Goal: Task Accomplishment & Management: Use online tool/utility

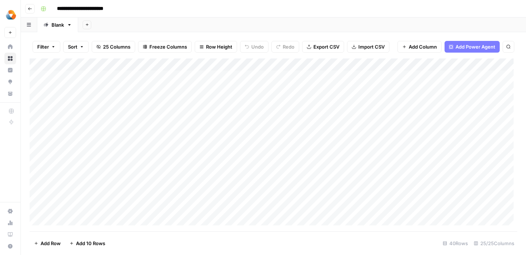
click at [116, 102] on div "Add Column" at bounding box center [273, 144] width 487 height 173
click at [263, 100] on div "Add Column" at bounding box center [273, 144] width 487 height 173
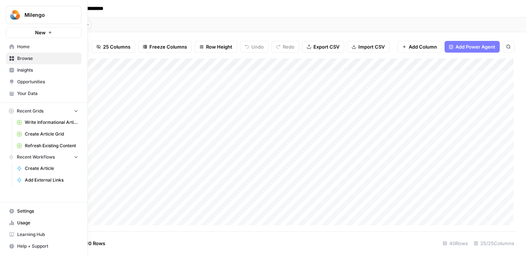
click at [18, 225] on span "Usage" at bounding box center [47, 222] width 61 height 7
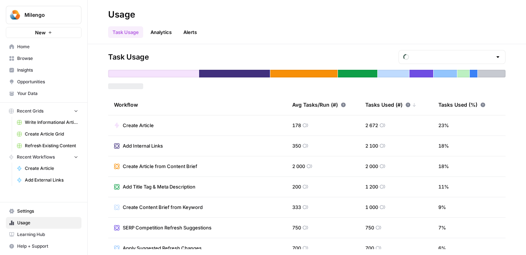
type input "October Tasks"
click at [33, 205] on link "Settings" at bounding box center [44, 211] width 76 height 12
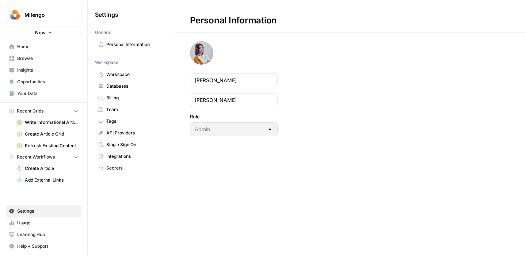
click at [119, 98] on span "Billing" at bounding box center [135, 98] width 58 height 7
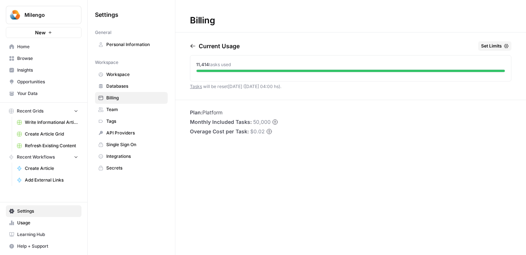
click at [27, 89] on link "Your Data" at bounding box center [44, 94] width 76 height 12
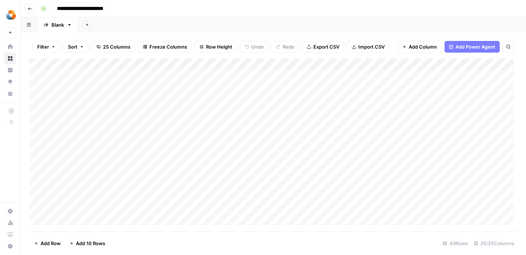
click at [264, 104] on div "Add Column" at bounding box center [273, 144] width 487 height 173
click at [201, 102] on div "Add Column" at bounding box center [273, 144] width 487 height 173
click at [407, 63] on div "Add Column" at bounding box center [273, 144] width 487 height 173
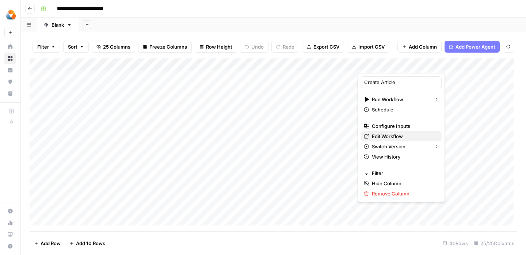
click at [380, 136] on span "Edit Workflow" at bounding box center [387, 136] width 31 height 7
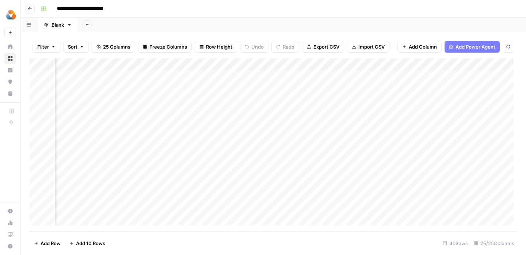
scroll to position [0, 673]
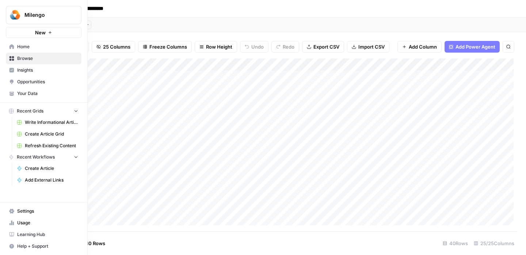
click at [33, 227] on link "Usage" at bounding box center [44, 223] width 76 height 12
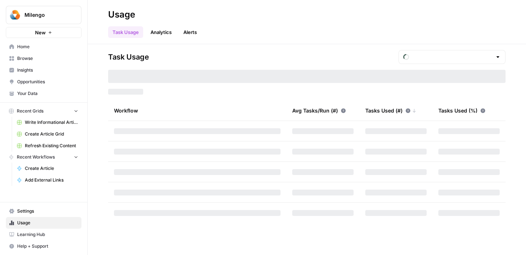
type input "October Tasks"
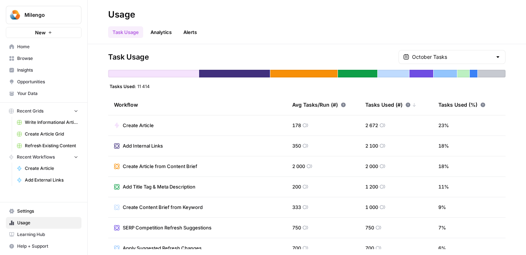
click at [42, 211] on span "Settings" at bounding box center [47, 211] width 61 height 7
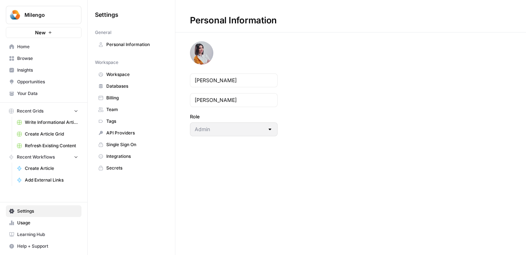
click at [130, 100] on span "Billing" at bounding box center [135, 98] width 58 height 7
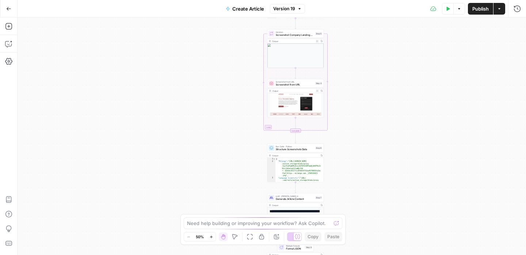
scroll to position [9, 0]
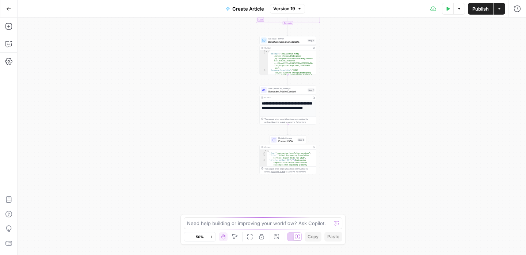
drag, startPoint x: 345, startPoint y: 108, endPoint x: 343, endPoint y: 34, distance: 74.1
click at [343, 34] on div "Workflow Input Settings Inputs Read from Grid Read Industry Data Step 1 Output …" at bounding box center [272, 136] width 508 height 237
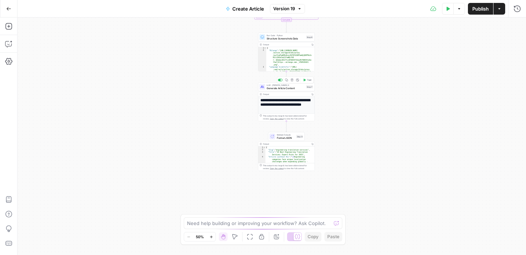
click at [289, 86] on span "Generate Article Content" at bounding box center [286, 88] width 38 height 4
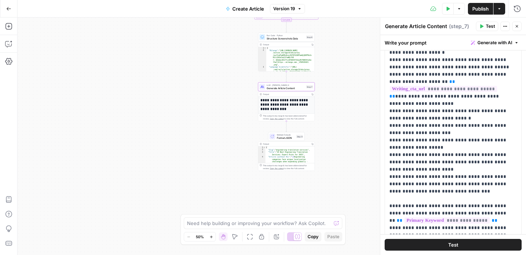
scroll to position [91, 0]
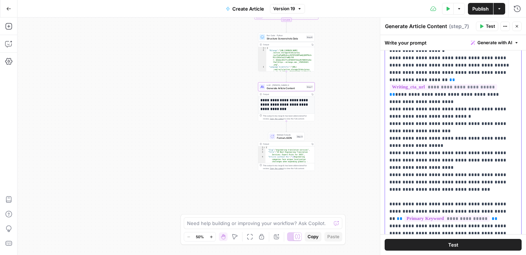
click at [463, 182] on p "**********" at bounding box center [449, 87] width 120 height 402
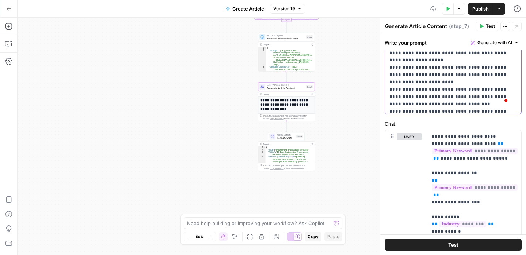
scroll to position [38, 0]
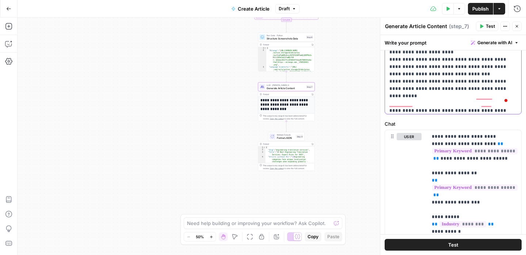
drag, startPoint x: 450, startPoint y: 75, endPoint x: 496, endPoint y: 72, distance: 46.1
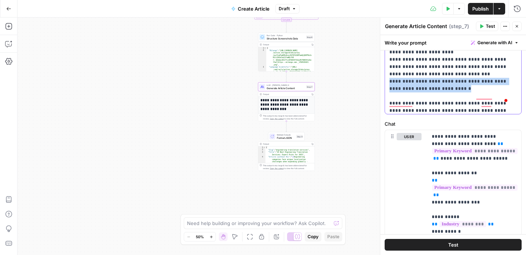
drag, startPoint x: 476, startPoint y: 80, endPoint x: 429, endPoint y: 76, distance: 47.2
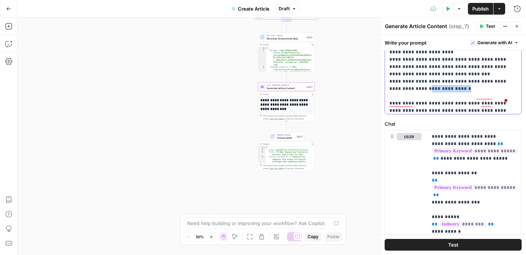
drag, startPoint x: 464, startPoint y: 81, endPoint x: 423, endPoint y: 83, distance: 40.9
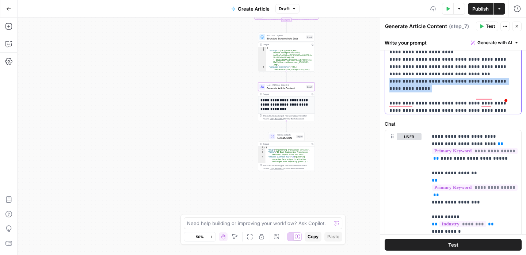
drag, startPoint x: 428, startPoint y: 81, endPoint x: 382, endPoint y: 76, distance: 47.1
click at [382, 76] on div "**********" at bounding box center [453, 136] width 146 height 237
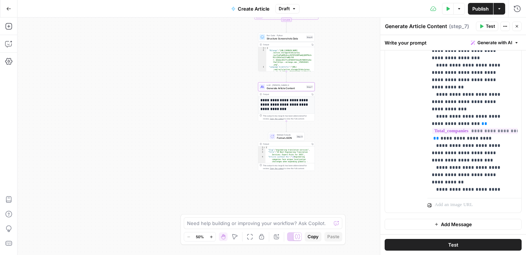
scroll to position [284, 0]
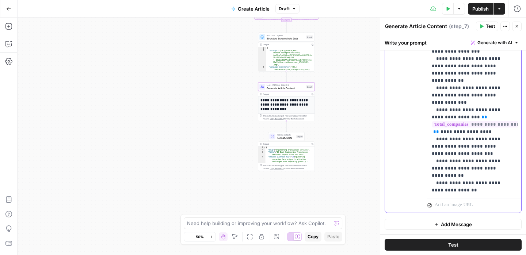
click at [481, 11] on span "Publish" at bounding box center [480, 8] width 16 height 7
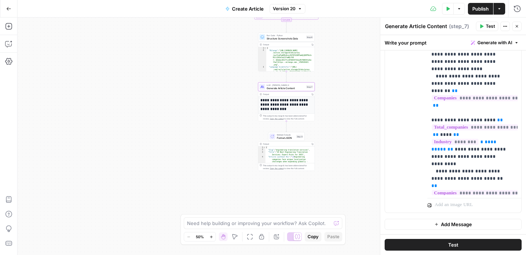
scroll to position [691, 0]
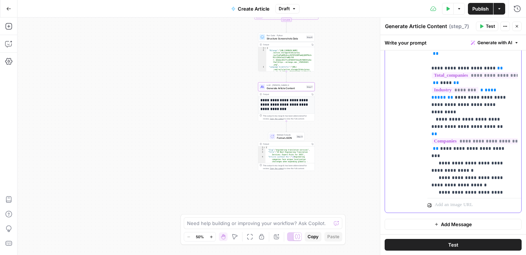
scroll to position [746, 0]
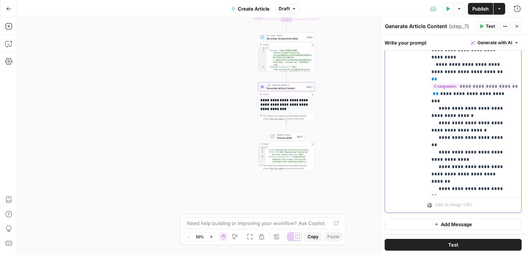
scroll to position [811, 0]
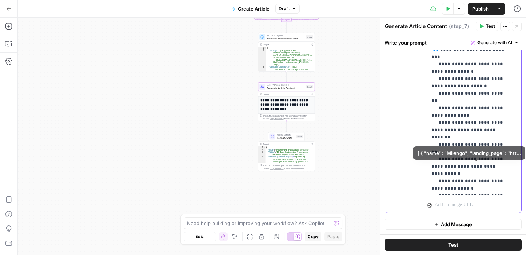
scroll to position [849, 0]
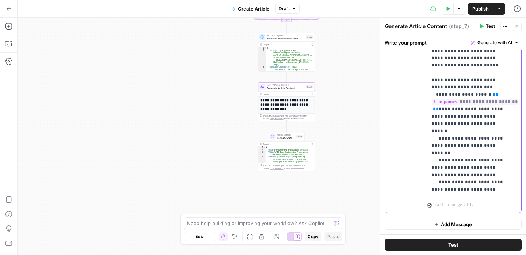
scroll to position [1045, 0]
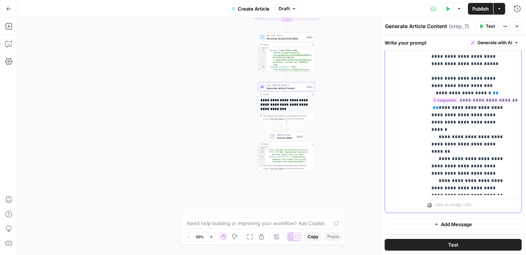
drag, startPoint x: 480, startPoint y: 107, endPoint x: 436, endPoint y: 107, distance: 44.2
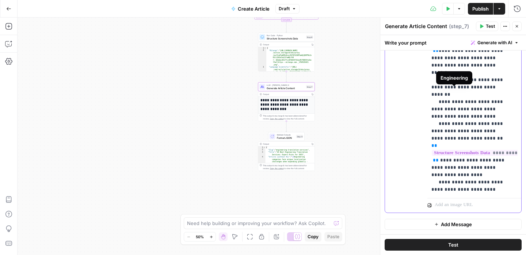
scroll to position [1114, 0]
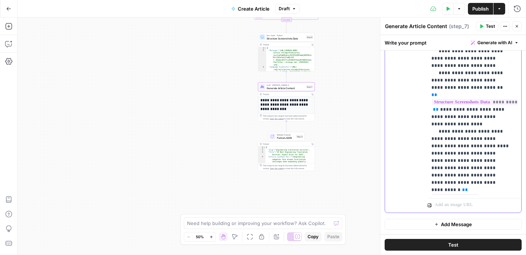
scroll to position [1157, 0]
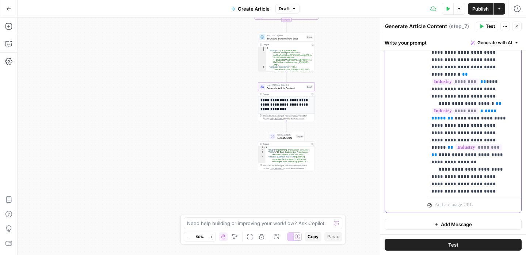
scroll to position [1269, 0]
click at [483, 147] on p "**********" at bounding box center [470, 194] width 78 height 3125
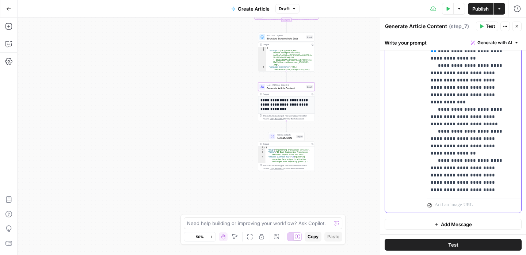
scroll to position [1389, 1]
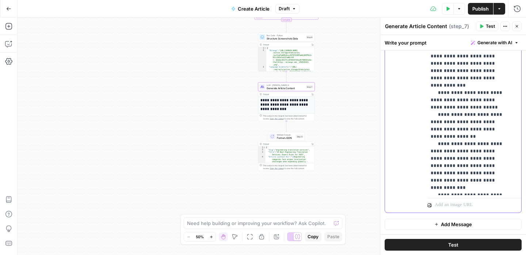
drag, startPoint x: 473, startPoint y: 137, endPoint x: 444, endPoint y: 137, distance: 28.9
click at [444, 137] on p "**********" at bounding box center [469, 74] width 78 height 3125
click at [497, 151] on p "**********" at bounding box center [469, 74] width 78 height 3125
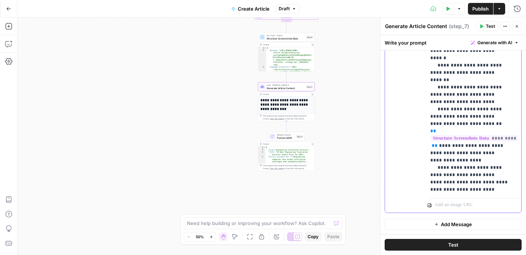
scroll to position [1155, 1]
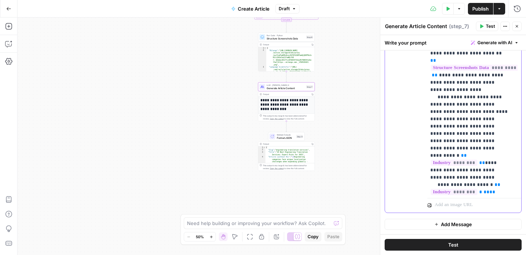
scroll to position [1199, 1]
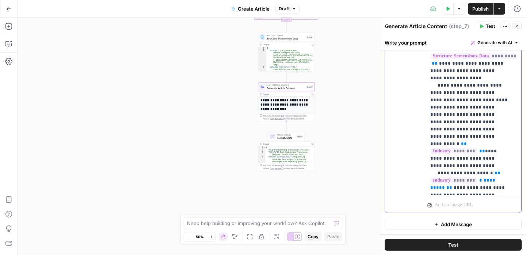
drag, startPoint x: 479, startPoint y: 115, endPoint x: 490, endPoint y: 115, distance: 11.0
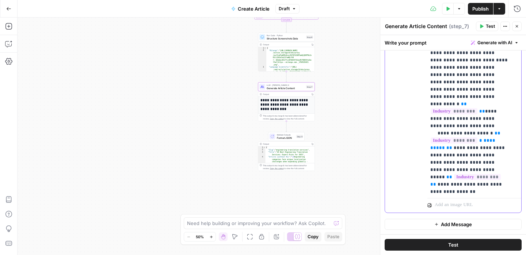
scroll to position [1241, 1]
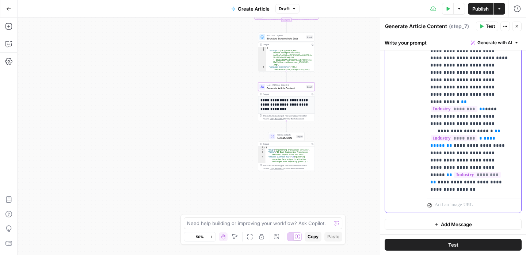
click at [480, 174] on p "**********" at bounding box center [469, 222] width 78 height 3125
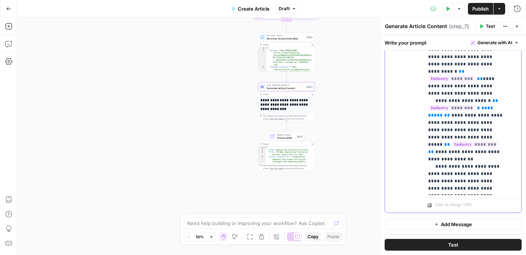
scroll to position [1271, 4]
click at [481, 8] on span "Publish" at bounding box center [480, 8] width 16 height 7
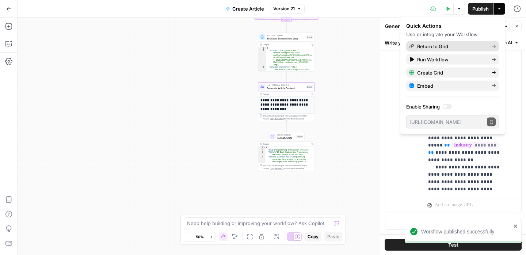
click at [437, 48] on span "Return to Grid" at bounding box center [432, 46] width 31 height 7
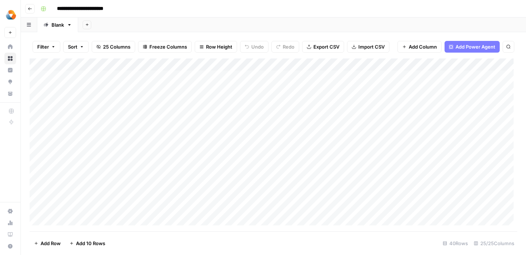
click at [351, 63] on div "Add Column" at bounding box center [273, 144] width 487 height 173
click at [250, 201] on div "Add Column" at bounding box center [273, 144] width 487 height 173
click at [352, 65] on div "Add Column" at bounding box center [273, 144] width 487 height 173
click at [408, 63] on div "Add Column" at bounding box center [273, 144] width 487 height 173
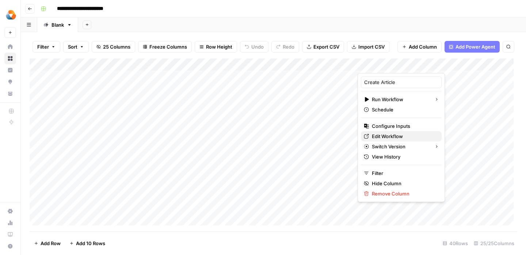
click at [389, 137] on span "Edit Workflow" at bounding box center [387, 136] width 31 height 7
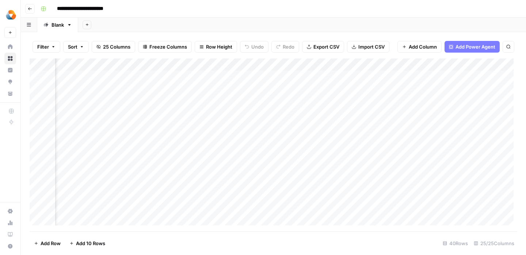
scroll to position [0, 699]
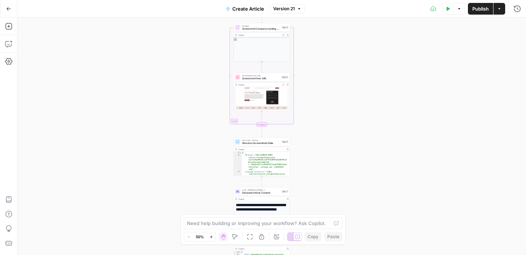
drag, startPoint x: 352, startPoint y: 74, endPoint x: 341, endPoint y: 7, distance: 68.8
click at [341, 7] on div "Go Back Create Article Version 21 Test Data Options Publish Actions Run History…" at bounding box center [263, 127] width 526 height 255
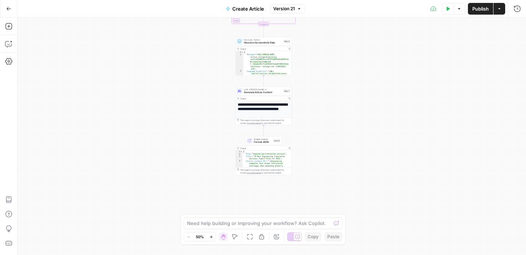
drag, startPoint x: 324, startPoint y: 88, endPoint x: 322, endPoint y: 36, distance: 52.3
click at [325, 31] on div "Workflow Input Settings Inputs Read from Grid Read Industry Data Step 1 Output …" at bounding box center [272, 136] width 508 height 237
click at [264, 92] on span "Generate Article Content" at bounding box center [263, 93] width 38 height 4
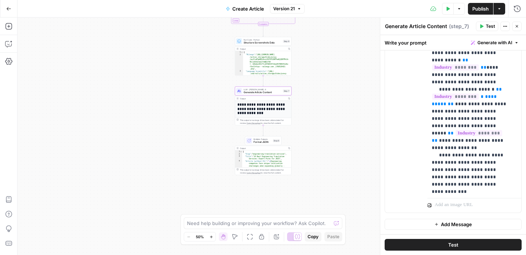
scroll to position [1275, 0]
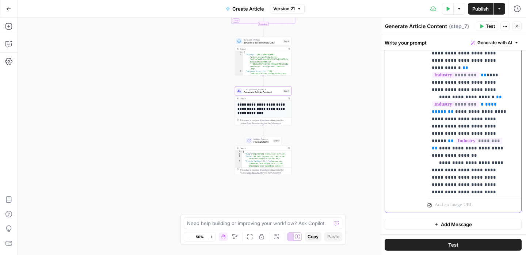
click at [469, 125] on p "**********" at bounding box center [471, 188] width 78 height 3125
click at [478, 127] on p "**********" at bounding box center [471, 192] width 78 height 3133
click at [486, 134] on p "**********" at bounding box center [471, 192] width 78 height 3133
click at [451, 247] on span "Test" at bounding box center [453, 244] width 10 height 7
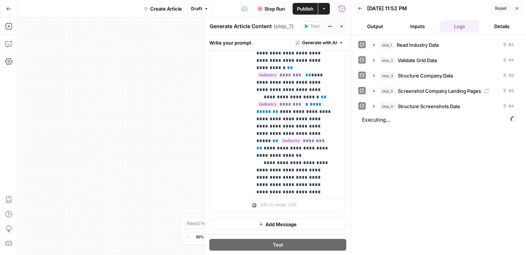
click at [418, 30] on button "Inputs" at bounding box center [417, 26] width 39 height 12
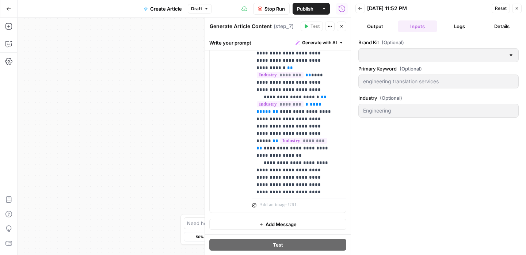
type input "Milengo"
click at [375, 29] on button "Output" at bounding box center [374, 26] width 39 height 12
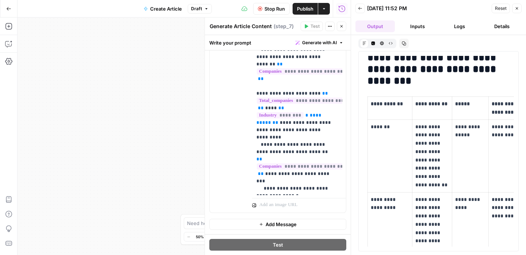
scroll to position [723, 0]
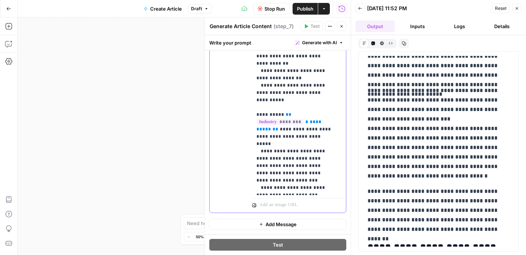
scroll to position [398, 0]
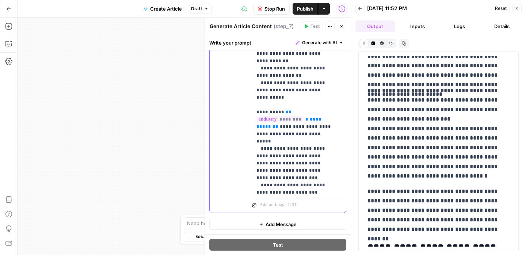
click at [396, 158] on p "**********" at bounding box center [436, 133] width 138 height 95
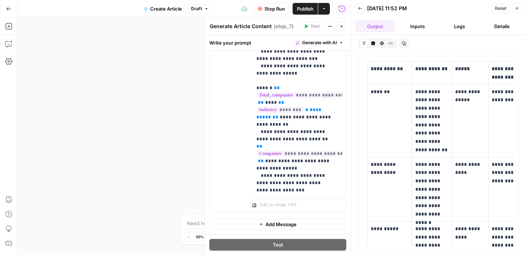
scroll to position [539, 0]
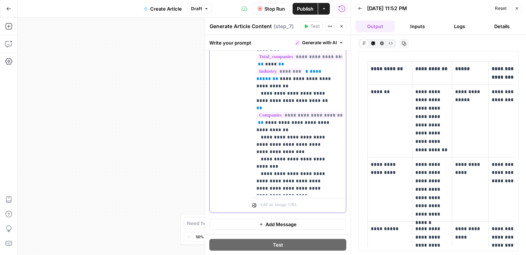
scroll to position [573, 0]
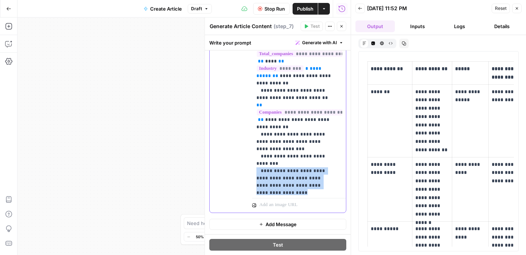
drag, startPoint x: 328, startPoint y: 127, endPoint x: 252, endPoint y: 112, distance: 77.3
click at [252, 112] on div "**********" at bounding box center [297, 47] width 90 height 298
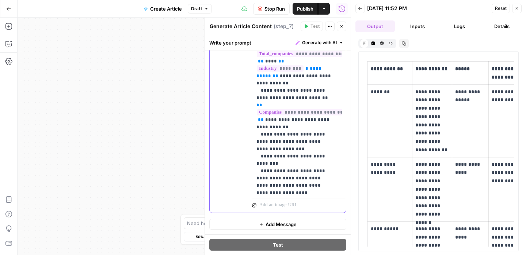
drag, startPoint x: 282, startPoint y: 113, endPoint x: 264, endPoint y: 112, distance: 18.3
drag, startPoint x: 281, startPoint y: 113, endPoint x: 323, endPoint y: 112, distance: 42.4
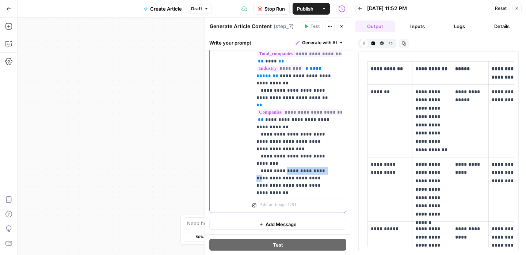
drag, startPoint x: 293, startPoint y: 111, endPoint x: 315, endPoint y: 112, distance: 22.7
drag, startPoint x: 296, startPoint y: 126, endPoint x: 282, endPoint y: 121, distance: 15.1
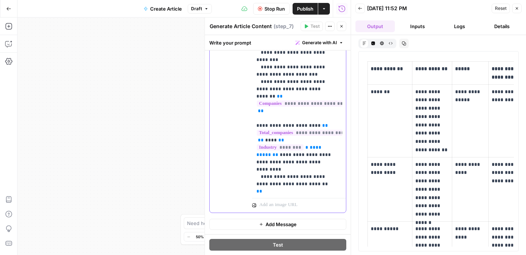
scroll to position [678, 0]
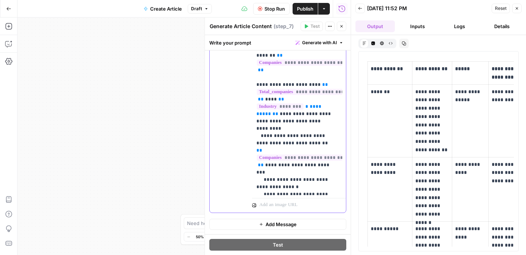
scroll to position [732, 0]
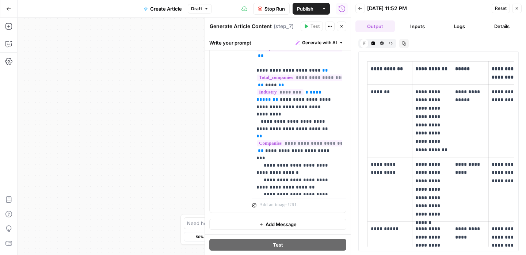
click at [309, 7] on div "Cancel the current test to test again." at bounding box center [312, 11] width 87 height 12
click at [281, 10] on span "Stop Run" at bounding box center [274, 8] width 20 height 7
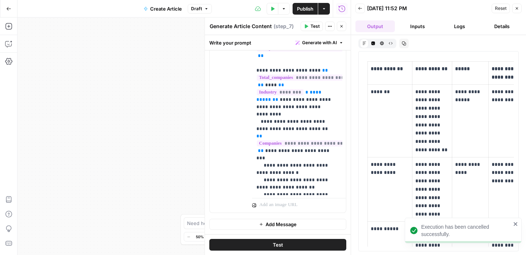
click at [297, 242] on button "Test" at bounding box center [277, 245] width 137 height 12
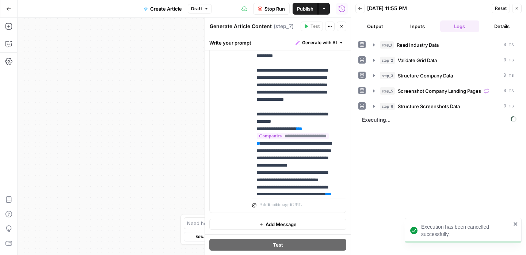
click at [377, 30] on button "Output" at bounding box center [374, 26] width 39 height 12
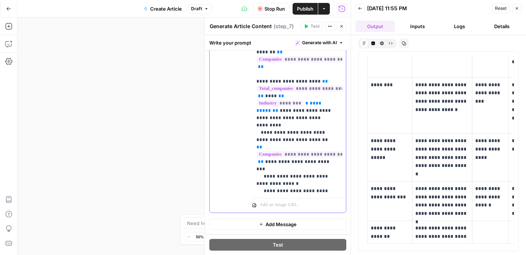
scroll to position [879, 0]
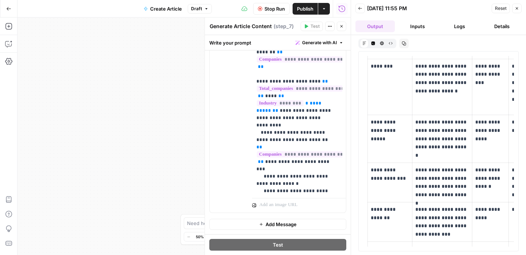
click at [272, 14] on div "Stop Run Publish Actions Run History" at bounding box center [281, 8] width 139 height 17
click at [273, 10] on span "Stop Run" at bounding box center [274, 8] width 20 height 7
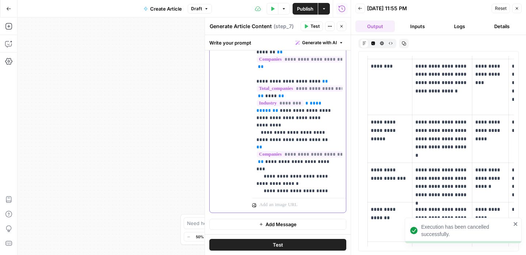
drag, startPoint x: 314, startPoint y: 119, endPoint x: 321, endPoint y: 151, distance: 33.0
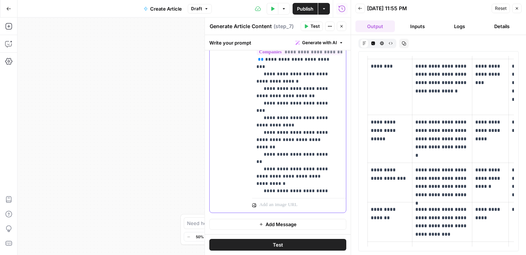
scroll to position [815, 0]
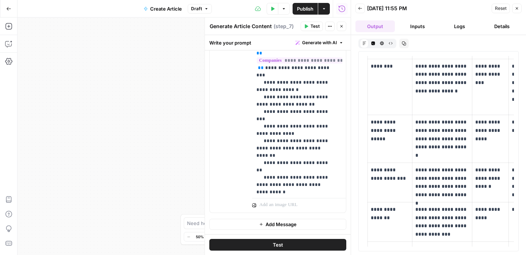
click at [278, 242] on span "Test" at bounding box center [278, 244] width 10 height 7
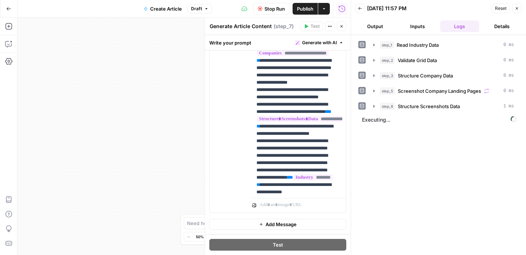
click at [376, 31] on button "Output" at bounding box center [374, 26] width 39 height 12
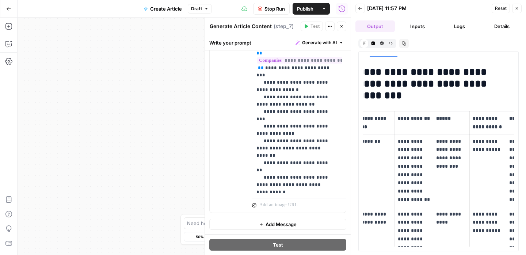
scroll to position [0, 0]
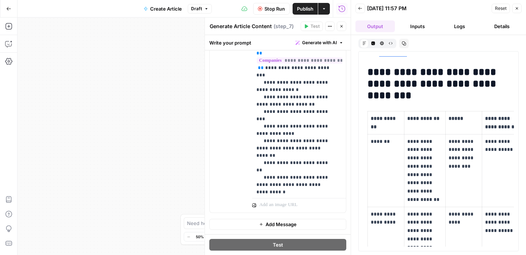
click at [268, 11] on span "Stop Run" at bounding box center [274, 8] width 20 height 7
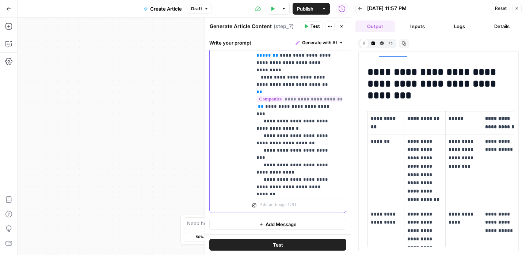
scroll to position [777, 0]
drag, startPoint x: 255, startPoint y: 78, endPoint x: 328, endPoint y: 143, distance: 97.5
click at [328, 143] on div "**********" at bounding box center [297, 47] width 90 height 298
copy p "**********"
click at [416, 26] on button "Inputs" at bounding box center [417, 26] width 39 height 12
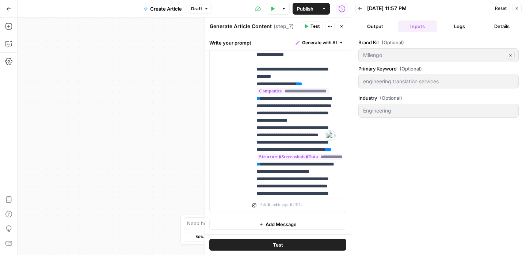
click at [374, 27] on button "Output" at bounding box center [374, 26] width 39 height 12
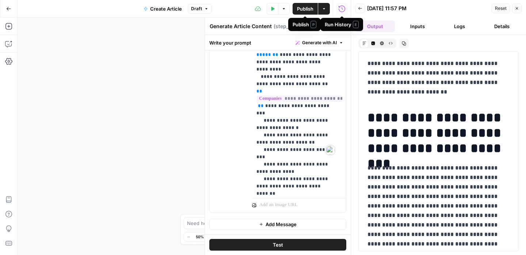
click at [302, 9] on span "Publish" at bounding box center [305, 8] width 16 height 7
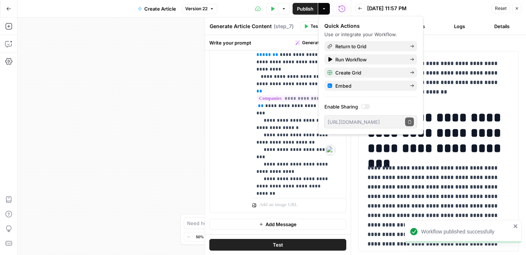
click at [516, 11] on button "Close" at bounding box center [516, 8] width 9 height 9
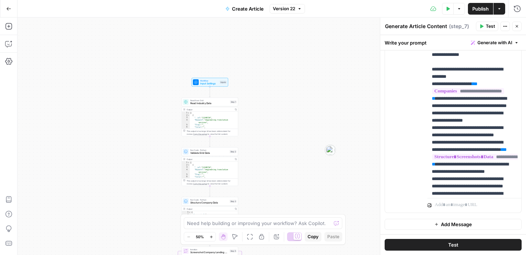
drag, startPoint x: 299, startPoint y: 87, endPoint x: 285, endPoint y: 207, distance: 121.3
click at [285, 207] on div "Workflow Input Settings Inputs Read from Grid Read Industry Data Step 1 Output …" at bounding box center [272, 136] width 508 height 237
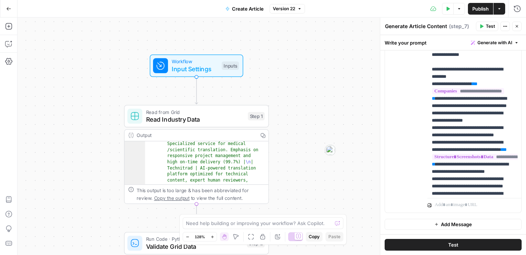
scroll to position [556, 0]
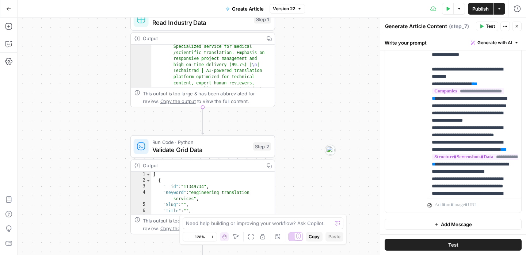
drag, startPoint x: 313, startPoint y: 115, endPoint x: 319, endPoint y: 18, distance: 97.0
click at [319, 18] on div "Workflow Input Settings Inputs Read from Grid Read Industry Data Step 1 Output …" at bounding box center [272, 136] width 508 height 237
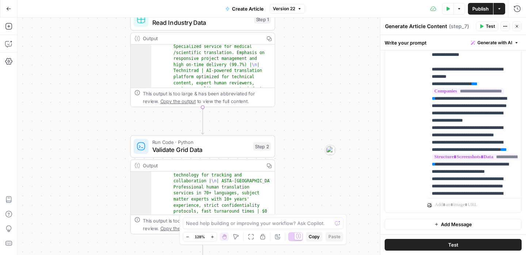
scroll to position [671, 0]
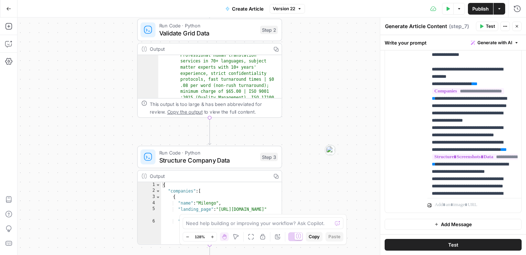
drag, startPoint x: 300, startPoint y: 181, endPoint x: 307, endPoint y: 65, distance: 116.7
click at [307, 65] on div "Workflow Input Settings Inputs Read from Grid Read Industry Data Step 1 Output …" at bounding box center [272, 136] width 508 height 237
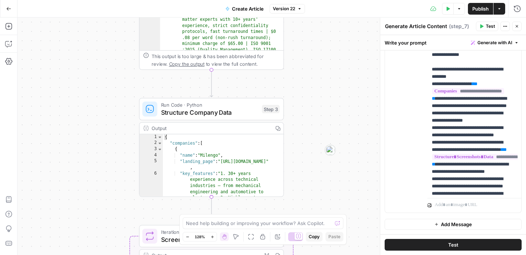
drag, startPoint x: 301, startPoint y: 187, endPoint x: 301, endPoint y: 125, distance: 62.4
click at [301, 125] on div "Workflow Input Settings Inputs Read from Grid Read Industry Data Step 1 Output …" at bounding box center [272, 136] width 508 height 237
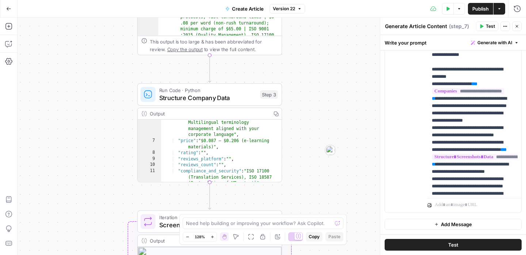
scroll to position [76, 0]
click at [217, 142] on div ""key_features" : "1. 30+ years experience across technical industries – from me…" at bounding box center [219, 139] width 116 height 160
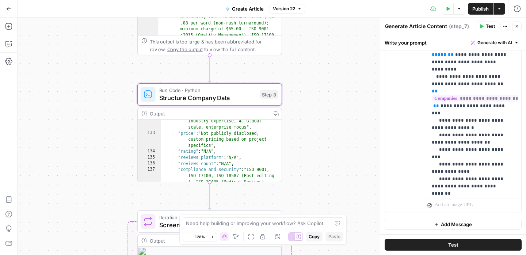
scroll to position [2452, 0]
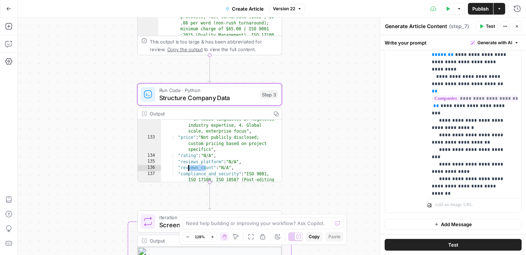
drag, startPoint x: 195, startPoint y: 156, endPoint x: 181, endPoint y: 156, distance: 14.2
click at [181, 156] on div ""key_features" : "1. Secure translation workflows with audit trails, 1,800 + in…" at bounding box center [219, 169] width 116 height 130
click at [215, 166] on div ""key_features" : "1. Secure translation workflows with audit trails, 1,800 + in…" at bounding box center [219, 169] width 116 height 130
type textarea "**********"
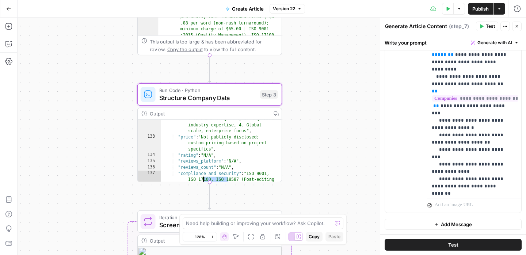
drag, startPoint x: 214, startPoint y: 167, endPoint x: 193, endPoint y: 166, distance: 20.8
click at [193, 166] on div ""key_features" : "1. Secure translation workflows with audit trails, 1,800 + in…" at bounding box center [219, 169] width 116 height 130
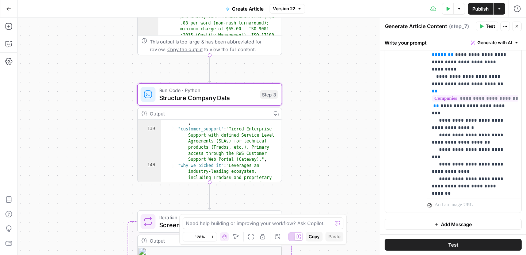
scroll to position [2685, 0]
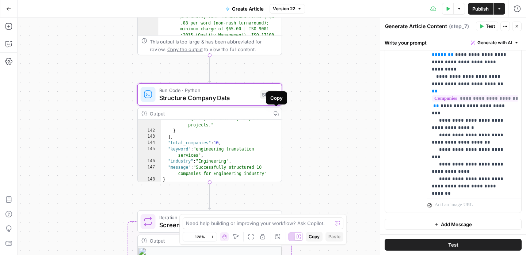
click at [239, 95] on span "Structure Company Data" at bounding box center [207, 97] width 97 height 9
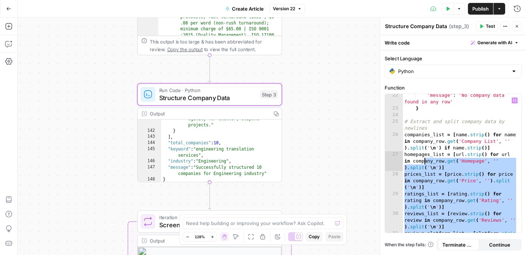
scroll to position [0, 0]
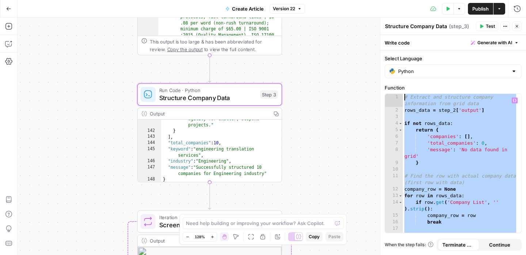
drag, startPoint x: 469, startPoint y: 223, endPoint x: 409, endPoint y: 89, distance: 147.3
click at [409, 89] on div "**********" at bounding box center [452, 158] width 137 height 149
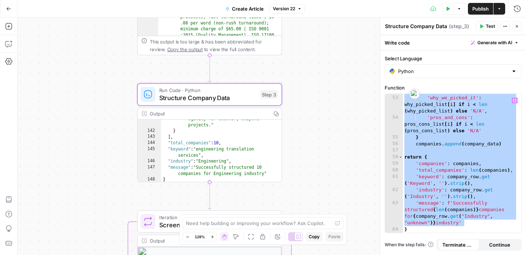
scroll to position [656, 0]
click at [416, 233] on div "**********" at bounding box center [452, 162] width 137 height 139
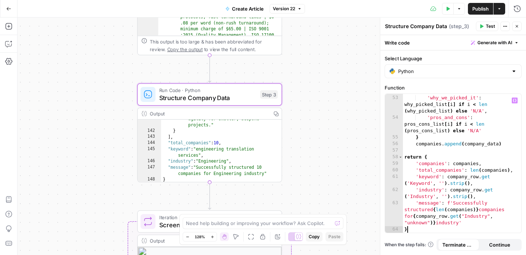
click at [416, 227] on div "'customer_support' : support_list [ i ] if i < len ( support_list ) else 'N/A' …" at bounding box center [460, 157] width 115 height 165
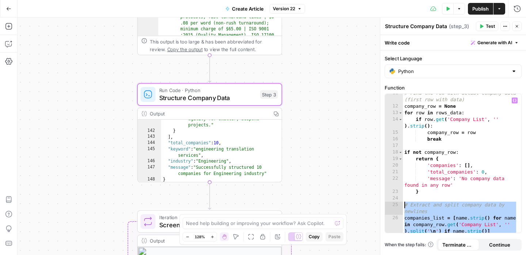
scroll to position [0, 0]
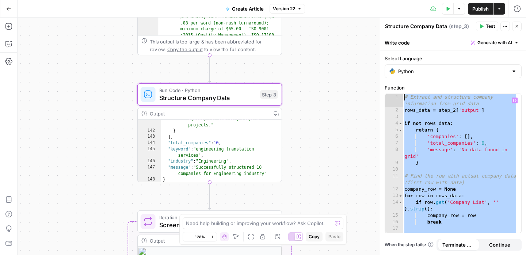
drag, startPoint x: 418, startPoint y: 229, endPoint x: 401, endPoint y: 85, distance: 144.2
click at [401, 85] on div "Function * 1 2 3 4 5 6 7 8 9 10 11 12 13 14 15 16 17 18 19 # Extract and struct…" at bounding box center [452, 158] width 137 height 149
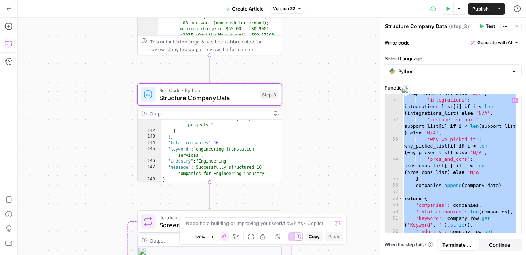
scroll to position [656, 0]
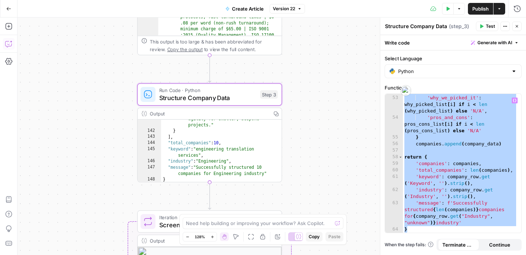
click at [412, 229] on div "'customer_support' : support_list [ i ] if i < len ( support_list ) else 'N/A' …" at bounding box center [460, 157] width 115 height 165
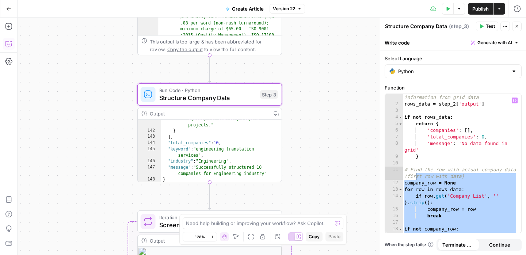
scroll to position [0, 0]
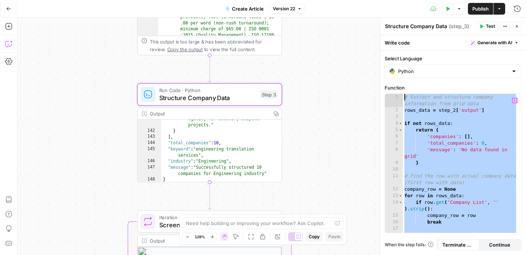
drag, startPoint x: 418, startPoint y: 230, endPoint x: 402, endPoint y: 94, distance: 136.8
click at [402, 94] on div "* 1 2 3 4 5 6 7 8 9 10 11 12 13 14 15 16 17 18 19 # Extract and structure compa…" at bounding box center [453, 163] width 136 height 139
type textarea "**********"
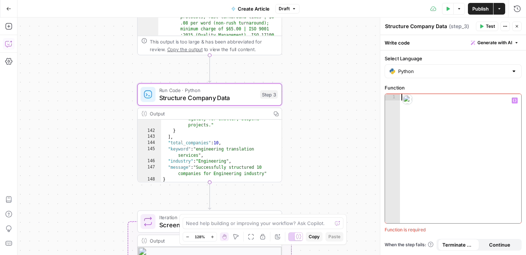
paste textarea "*"
type textarea "*"
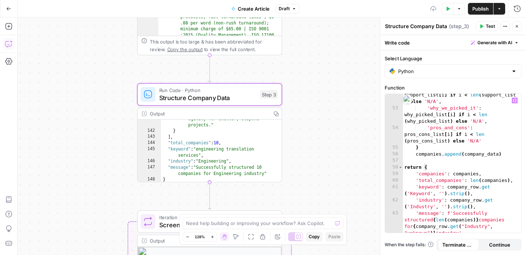
scroll to position [650, 0]
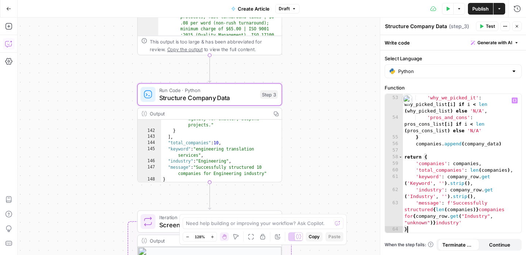
click at [492, 26] on span "Test" at bounding box center [490, 26] width 9 height 7
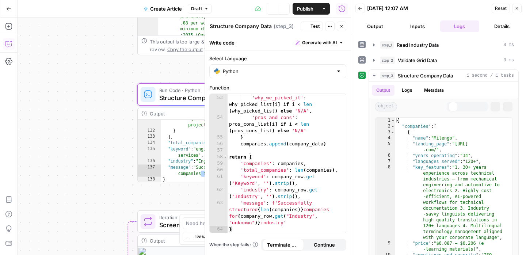
scroll to position [2637, 0]
click at [380, 19] on header "Back 10/16/25 at 12:07 AM Reset Close Output Inputs Logs Details" at bounding box center [438, 17] width 175 height 35
click at [379, 25] on button "Output" at bounding box center [374, 26] width 39 height 12
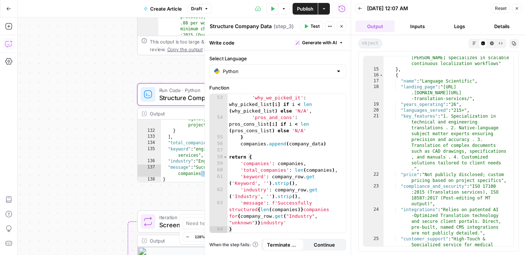
scroll to position [324, 0]
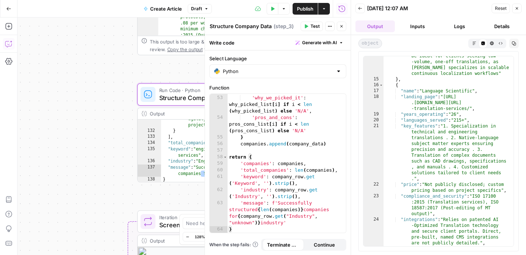
click at [520, 7] on button "Close" at bounding box center [516, 8] width 9 height 9
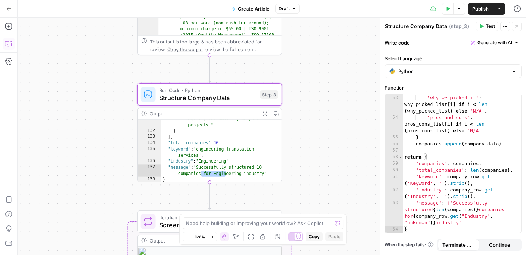
drag, startPoint x: 317, startPoint y: 191, endPoint x: 259, endPoint y: 227, distance: 68.7
click at [320, 64] on div "Workflow Input Settings Inputs Read from Grid Read Industry Data Step 1 Output …" at bounding box center [272, 136] width 508 height 237
click at [316, 61] on div "Workflow Input Settings Inputs Read from Grid Read Industry Data Step 1 Output …" at bounding box center [272, 136] width 508 height 237
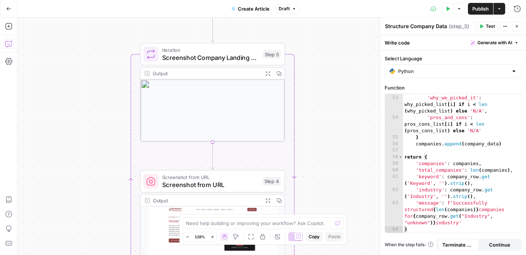
drag, startPoint x: 360, startPoint y: 122, endPoint x: 317, endPoint y: 144, distance: 48.8
click at [360, 85] on div "Workflow Input Settings Inputs Read from Grid Read Industry Data Step 1 Output …" at bounding box center [272, 136] width 508 height 237
click at [350, 109] on div "Workflow Input Settings Inputs Read from Grid Read Industry Data Step 1 Output …" at bounding box center [272, 136] width 508 height 237
click at [346, 108] on div "Workflow Input Settings Inputs Read from Grid Read Industry Data Step 1 Output …" at bounding box center [272, 136] width 508 height 237
click at [317, 144] on div "Workflow Input Settings Inputs Read from Grid Read Industry Data Step 1 Output …" at bounding box center [272, 136] width 508 height 237
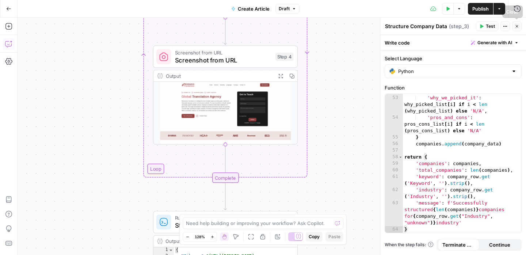
click at [517, 26] on icon "button" at bounding box center [516, 26] width 4 height 4
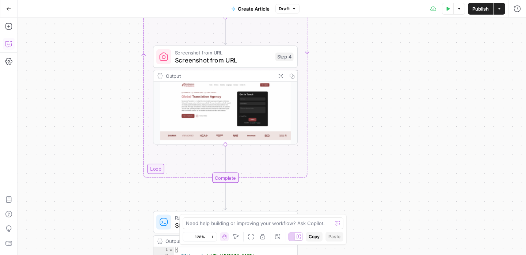
click at [350, 228] on div "Workflow Input Settings Inputs Read from Grid Read Industry Data Step 1 Output …" at bounding box center [272, 136] width 508 height 237
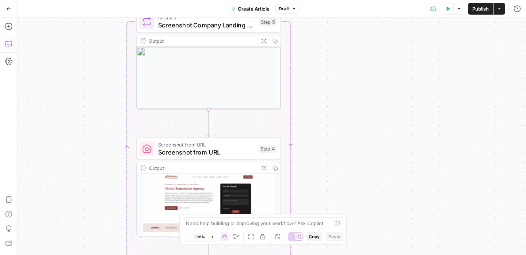
click at [353, 130] on div "Workflow Input Settings Inputs Read from Grid Read Industry Data Step 1 Output …" at bounding box center [272, 136] width 508 height 237
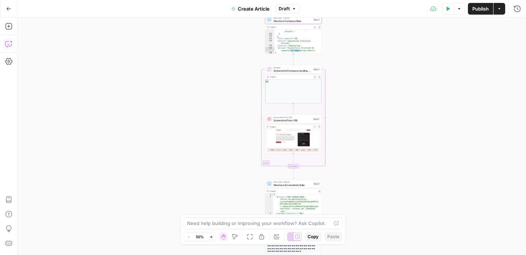
click at [347, 131] on div "Workflow Input Settings Inputs Read from Grid Read Industry Data Step 1 Output …" at bounding box center [272, 136] width 508 height 237
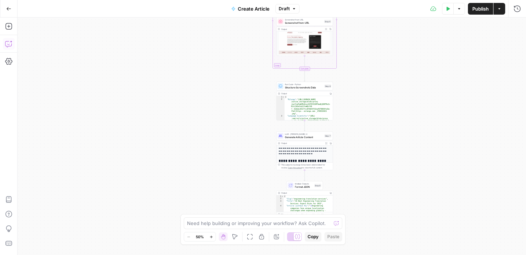
drag, startPoint x: 353, startPoint y: 170, endPoint x: 363, endPoint y: 105, distance: 65.7
click at [363, 105] on div "Workflow Input Settings Inputs Read from Grid Read Industry Data Step 1 Output …" at bounding box center [272, 136] width 508 height 237
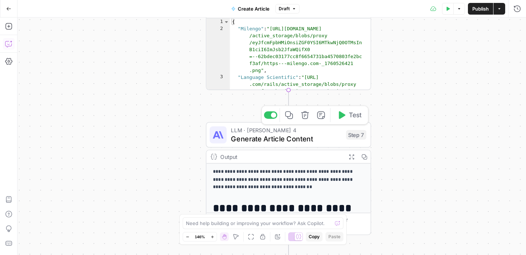
click at [326, 142] on span "Generate Article Content" at bounding box center [286, 138] width 111 height 11
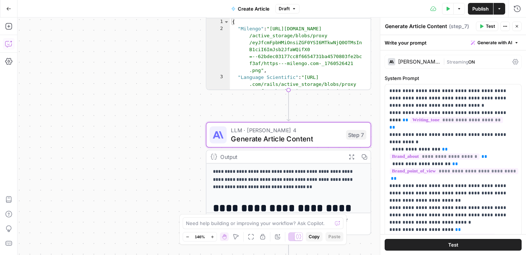
click at [488, 25] on span "Test" at bounding box center [490, 26] width 9 height 7
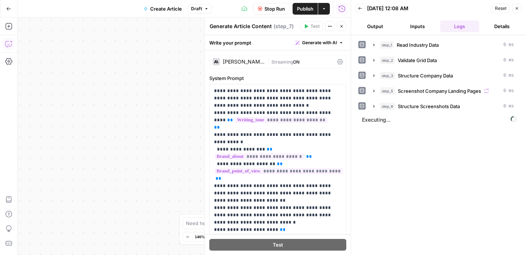
click at [377, 20] on header "Back 10/16/25 at 12:08 AM Reset Close Output Inputs Logs Details" at bounding box center [438, 17] width 175 height 35
click at [377, 24] on button "Output" at bounding box center [374, 26] width 39 height 12
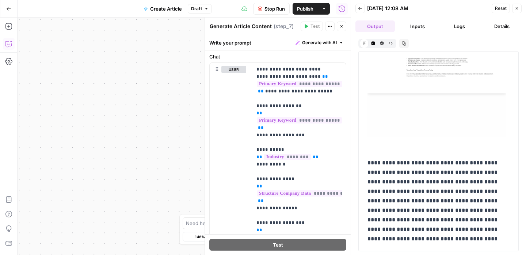
scroll to position [3949, 0]
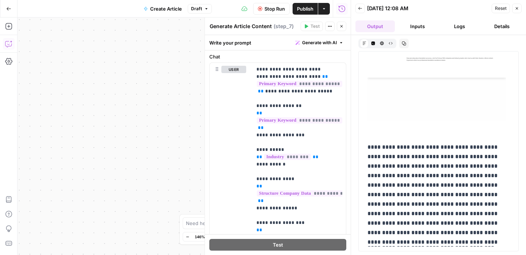
click at [268, 9] on span "Stop Run" at bounding box center [274, 8] width 20 height 7
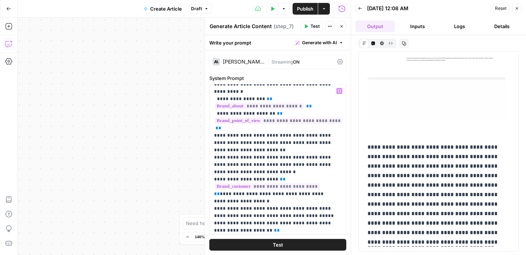
scroll to position [55, 0]
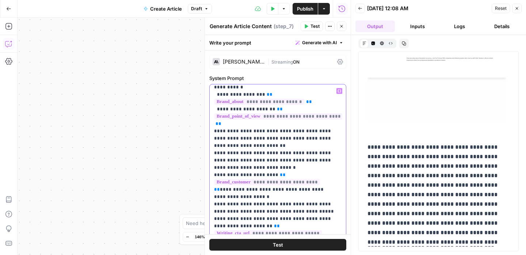
click at [255, 139] on p "**********" at bounding box center [274, 240] width 120 height 416
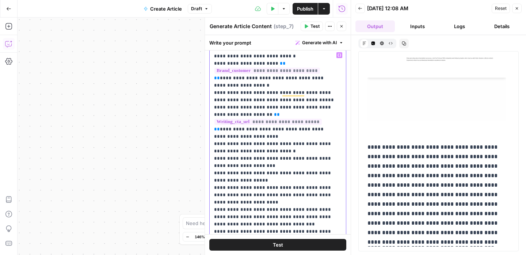
scroll to position [0, 0]
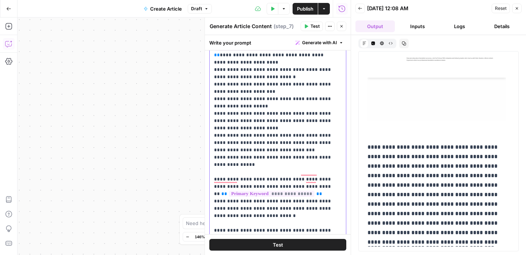
click at [259, 157] on p "**********" at bounding box center [274, 55] width 120 height 416
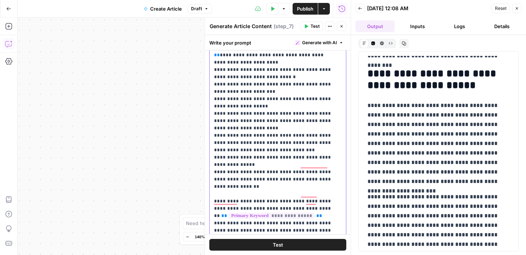
click at [240, 178] on p "**********" at bounding box center [274, 66] width 120 height 438
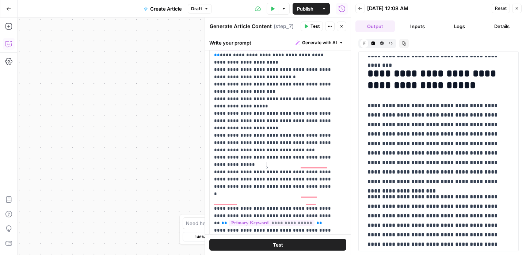
click at [267, 167] on p "**********" at bounding box center [274, 66] width 120 height 438
click at [0, 0] on div "* * * * * * * * * * *" at bounding box center [0, 0] width 0 height 0
click at [300, 176] on p "**********" at bounding box center [274, 66] width 120 height 438
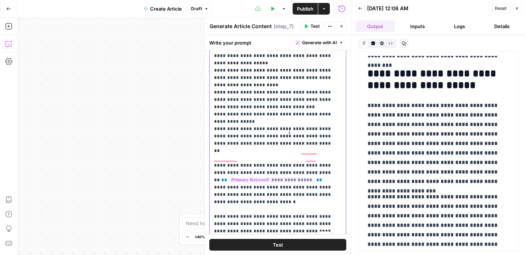
scroll to position [139, 0]
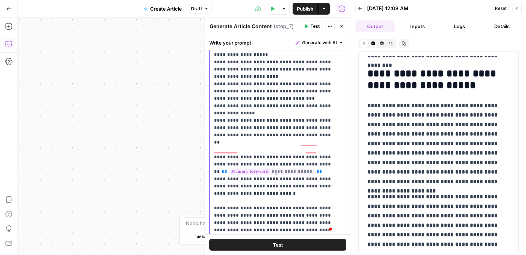
click at [275, 174] on p "**********" at bounding box center [274, 15] width 120 height 438
click at [259, 179] on p "**********" at bounding box center [274, 15] width 120 height 438
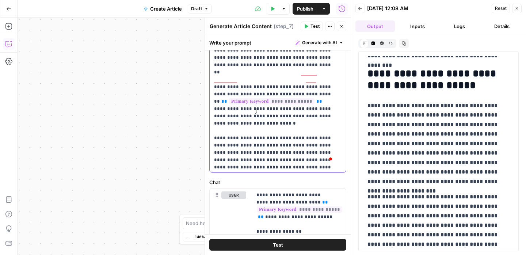
scroll to position [215, 0]
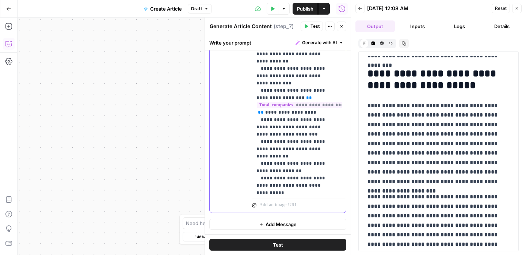
click at [0, 0] on span "***" at bounding box center [0, 0] width 0 height 0
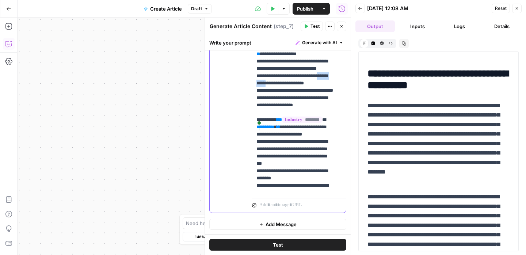
drag, startPoint x: 282, startPoint y: 129, endPoint x: 256, endPoint y: 129, distance: 26.7
click at [256, 129] on div "**********" at bounding box center [297, 47] width 90 height 298
drag, startPoint x: 272, startPoint y: 130, endPoint x: 273, endPoint y: 146, distance: 16.4
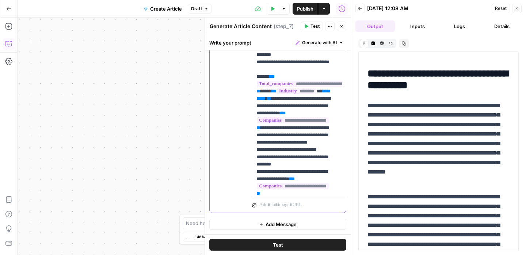
scroll to position [430, 0]
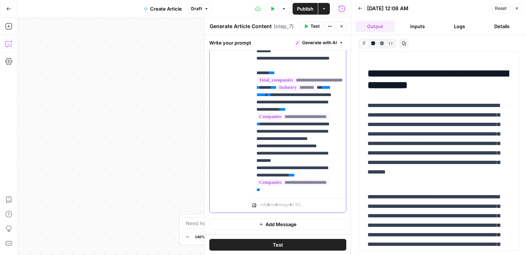
click at [0, 0] on span "*" at bounding box center [0, 0] width 0 height 0
click at [0, 0] on div "**********" at bounding box center [0, 0] width 0 height 0
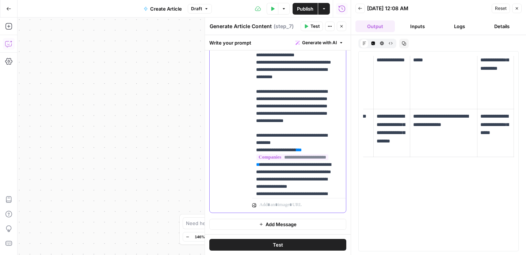
scroll to position [711, 0]
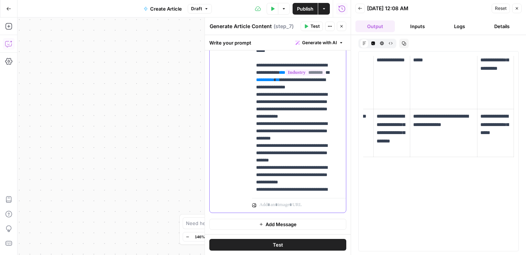
scroll to position [1141, 0]
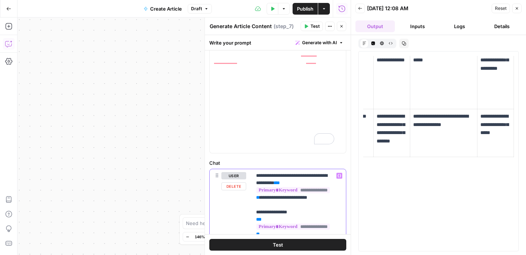
scroll to position [297, 0]
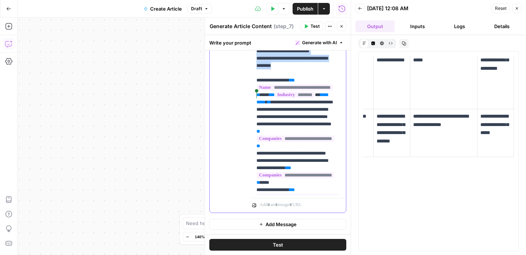
drag, startPoint x: 307, startPoint y: 171, endPoint x: 254, endPoint y: 97, distance: 91.2
click at [254, 97] on div "**********" at bounding box center [297, 47] width 90 height 298
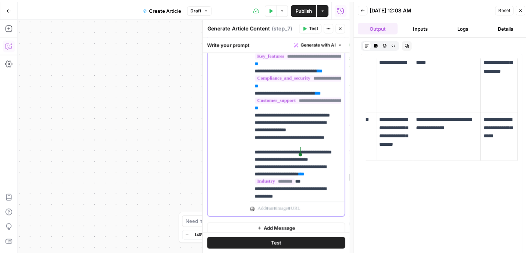
scroll to position [1490, 0]
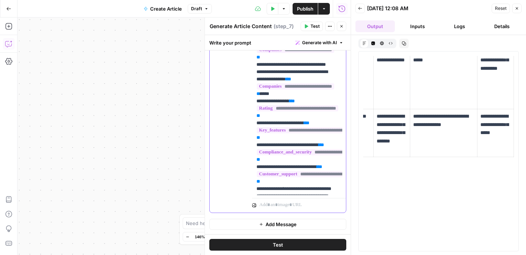
scroll to position [1407, 0]
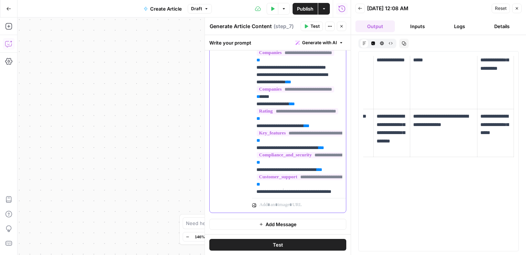
click at [318, 118] on p "**********" at bounding box center [295, 38] width 78 height 3089
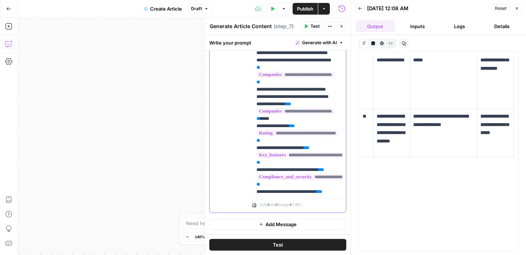
click at [0, 0] on div "******* ** *******" at bounding box center [0, 0] width 0 height 0
click at [254, 134] on div "**********" at bounding box center [297, 47] width 90 height 298
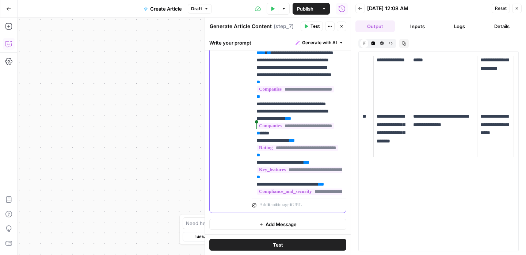
drag, startPoint x: 298, startPoint y: 157, endPoint x: 251, endPoint y: 127, distance: 56.3
click at [251, 127] on div "**********" at bounding box center [278, 55] width 136 height 315
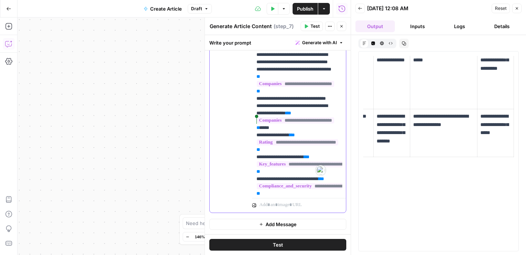
scroll to position [1414, 0]
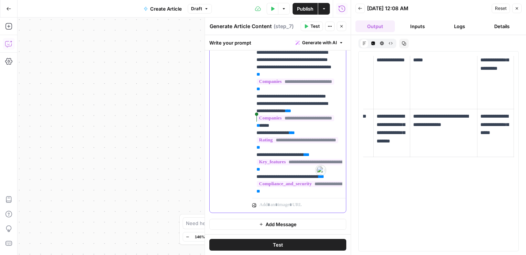
click at [309, 152] on p "**********" at bounding box center [295, 52] width 78 height 3133
drag, startPoint x: 322, startPoint y: 154, endPoint x: 254, endPoint y: 125, distance: 73.6
click at [254, 125] on div "**********" at bounding box center [297, 47] width 90 height 298
drag, startPoint x: 299, startPoint y: 153, endPoint x: 265, endPoint y: 154, distance: 33.6
click at [265, 154] on p "**********" at bounding box center [295, 52] width 78 height 3133
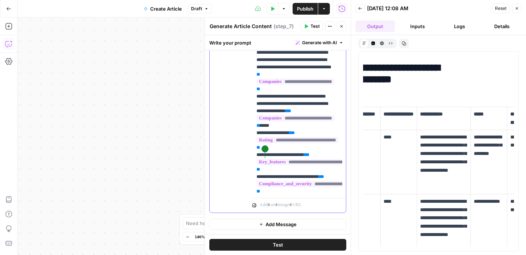
scroll to position [0, 0]
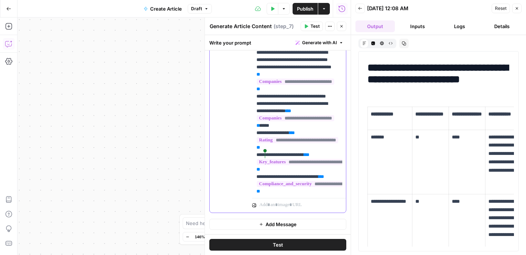
click at [310, 154] on p "**********" at bounding box center [295, 52] width 78 height 3133
drag, startPoint x: 309, startPoint y: 153, endPoint x: 265, endPoint y: 155, distance: 44.2
click at [265, 155] on p "**********" at bounding box center [295, 52] width 78 height 3133
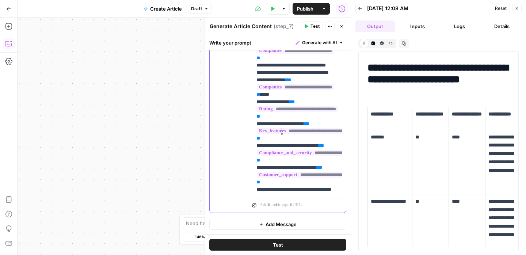
scroll to position [1442, 0]
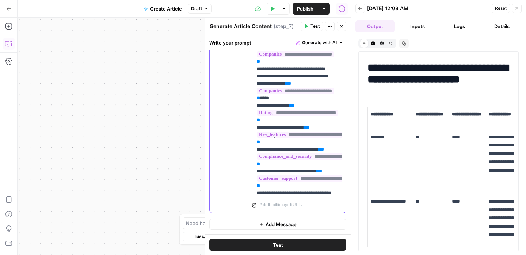
click at [273, 134] on p "**********" at bounding box center [295, 29] width 78 height 3140
drag, startPoint x: 333, startPoint y: 135, endPoint x: 323, endPoint y: 135, distance: 9.5
click at [323, 135] on p "**********" at bounding box center [295, 32] width 78 height 3147
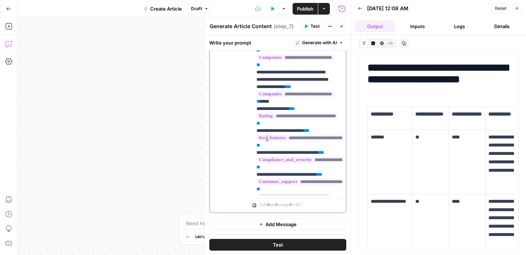
scroll to position [1439, 1]
click at [311, 86] on p "**********" at bounding box center [294, 32] width 78 height 3140
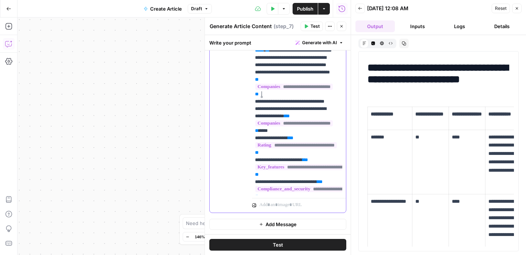
click at [261, 93] on p "**********" at bounding box center [294, 54] width 78 height 3184
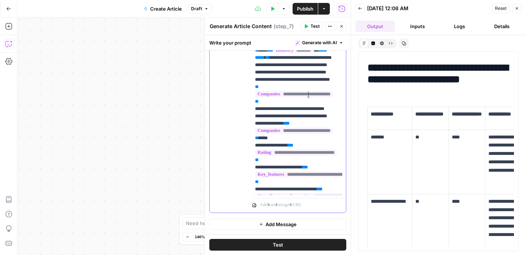
click at [309, 92] on p "**********" at bounding box center [294, 54] width 78 height 3184
drag, startPoint x: 309, startPoint y: 131, endPoint x: 300, endPoint y: 131, distance: 9.1
click at [300, 131] on p "**********" at bounding box center [294, 54] width 78 height 3184
click at [282, 242] on button "Test" at bounding box center [277, 245] width 137 height 12
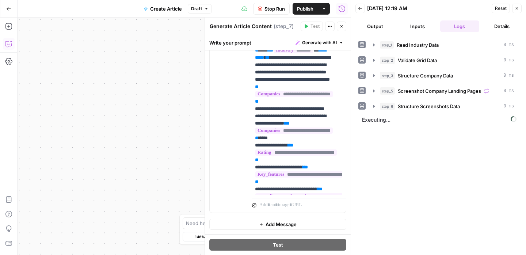
click at [373, 28] on button "Output" at bounding box center [374, 26] width 39 height 12
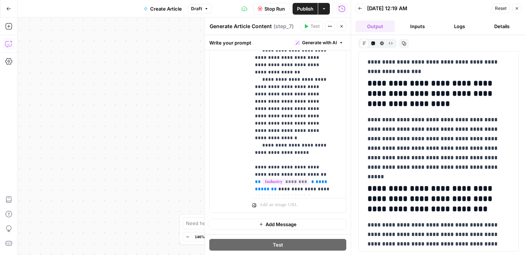
scroll to position [14105, 0]
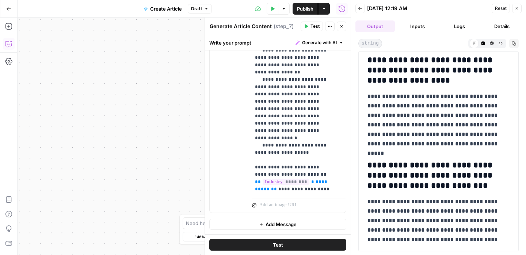
click at [513, 11] on button "Close" at bounding box center [516, 8] width 9 height 9
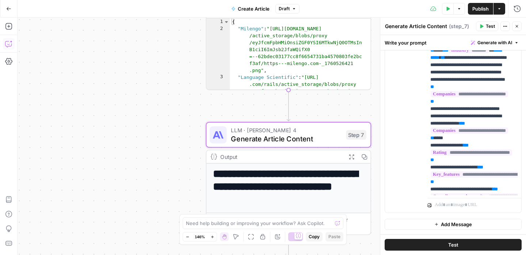
click at [8, 7] on icon "button" at bounding box center [8, 8] width 5 height 5
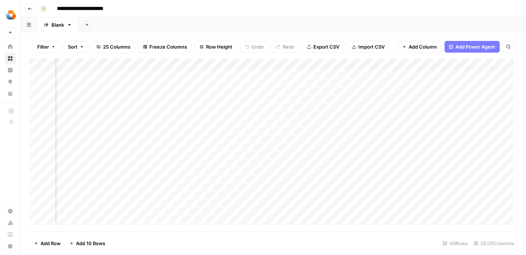
scroll to position [0, 509]
click at [329, 87] on div "Add Column" at bounding box center [273, 144] width 487 height 173
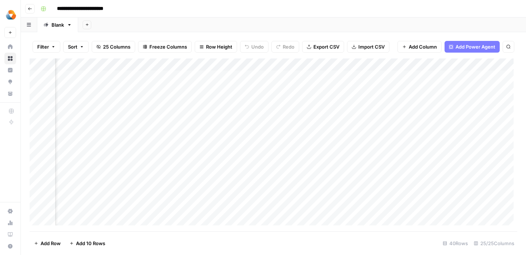
click at [338, 88] on div "Add Column" at bounding box center [273, 144] width 487 height 173
click at [375, 85] on div "Add Column" at bounding box center [273, 144] width 487 height 173
click at [218, 90] on div "Add Column" at bounding box center [273, 144] width 487 height 173
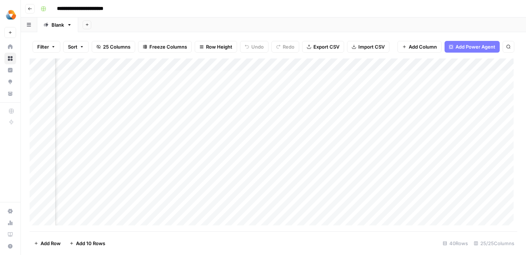
click at [218, 90] on div "Add Column" at bounding box center [273, 144] width 487 height 173
click at [417, 89] on div "Add Column" at bounding box center [273, 144] width 487 height 173
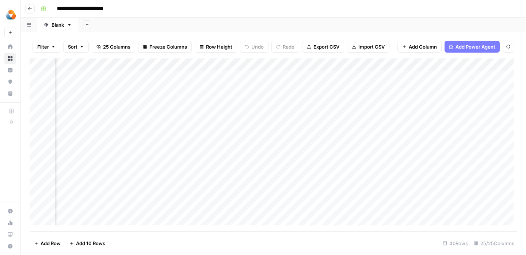
scroll to position [0, 443]
click at [402, 89] on div "Add Column" at bounding box center [273, 144] width 487 height 173
click at [363, 198] on div "Add Column" at bounding box center [273, 144] width 487 height 173
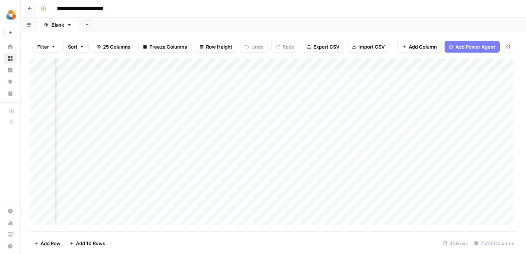
click at [394, 91] on div "Add Column" at bounding box center [273, 144] width 487 height 173
click at [355, 193] on div "Add Column" at bounding box center [273, 144] width 487 height 173
click at [158, 93] on div "Add Column" at bounding box center [273, 144] width 487 height 173
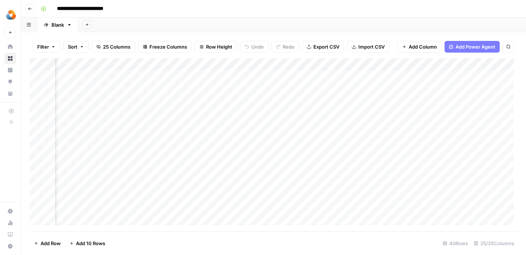
click at [221, 92] on div "Add Column" at bounding box center [273, 144] width 487 height 173
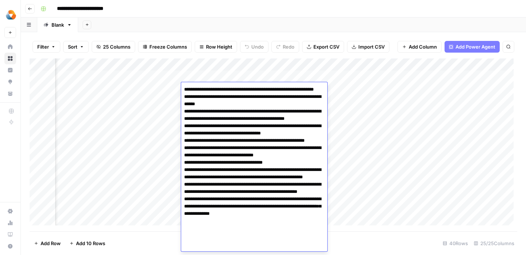
scroll to position [11, 0]
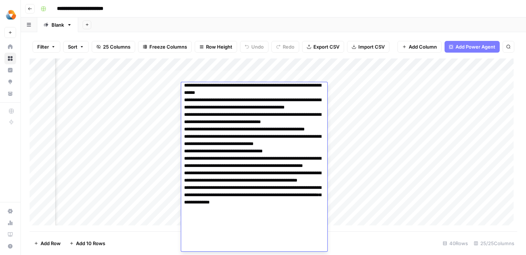
click at [161, 194] on div "Add Column" at bounding box center [273, 144] width 487 height 173
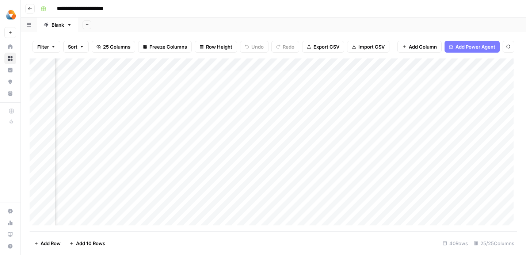
scroll to position [0, 1102]
click at [350, 91] on div "Add Column" at bounding box center [273, 144] width 487 height 173
click at [397, 88] on div "Add Column" at bounding box center [273, 144] width 487 height 173
click at [416, 88] on div "Add Column" at bounding box center [273, 144] width 487 height 173
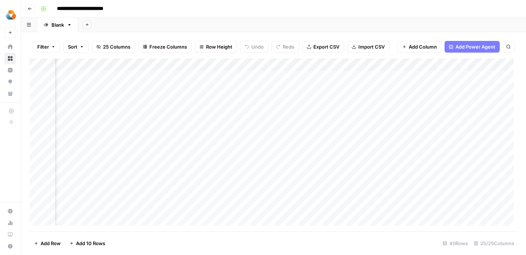
scroll to position [0, 237]
click at [169, 89] on div "Add Column" at bounding box center [273, 144] width 487 height 173
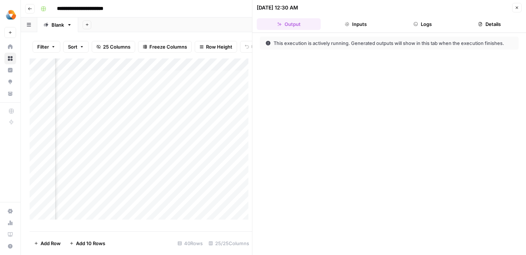
click at [357, 21] on button "Inputs" at bounding box center [355, 24] width 64 height 12
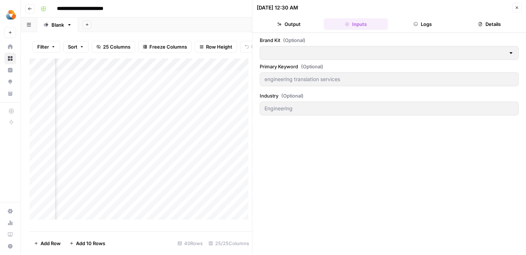
type input "Milengo"
click at [434, 21] on button "Logs" at bounding box center [423, 24] width 64 height 12
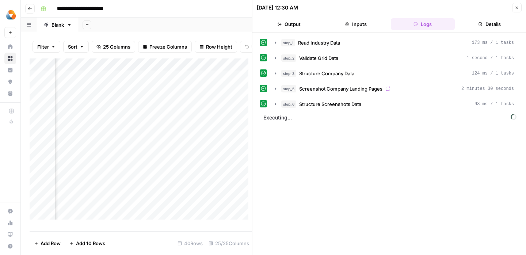
click at [502, 23] on button "Details" at bounding box center [489, 24] width 64 height 12
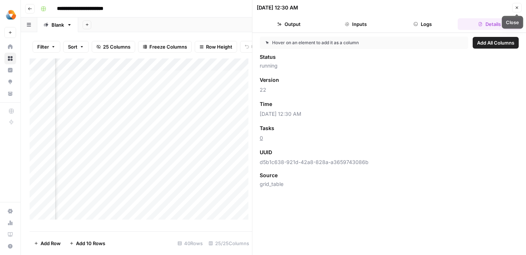
click at [515, 4] on button "Close" at bounding box center [516, 7] width 9 height 9
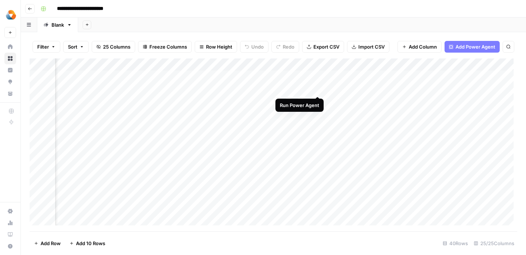
click at [317, 90] on div "Add Column" at bounding box center [273, 144] width 487 height 173
click at [461, 89] on div "Add Column" at bounding box center [273, 144] width 487 height 173
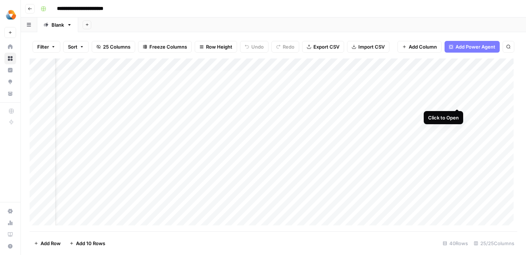
click at [457, 101] on div "Add Column" at bounding box center [273, 144] width 487 height 173
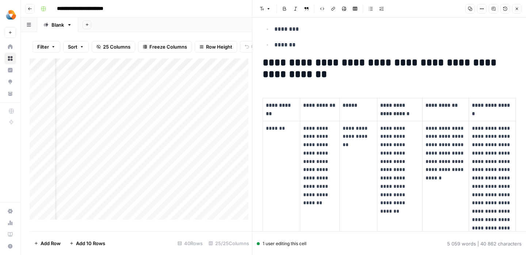
scroll to position [548, 0]
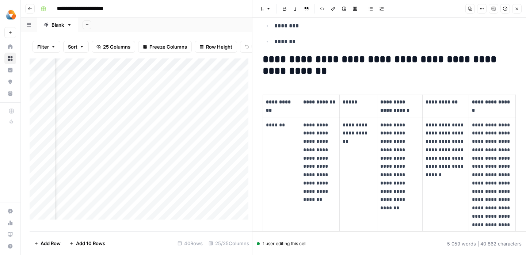
click at [516, 9] on icon "button" at bounding box center [516, 9] width 4 height 4
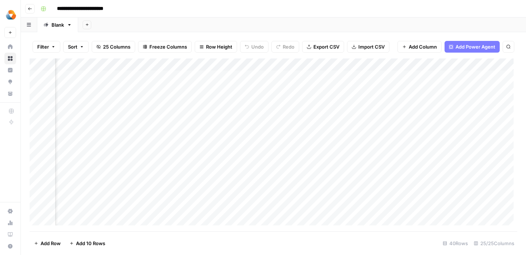
scroll to position [0, 309]
